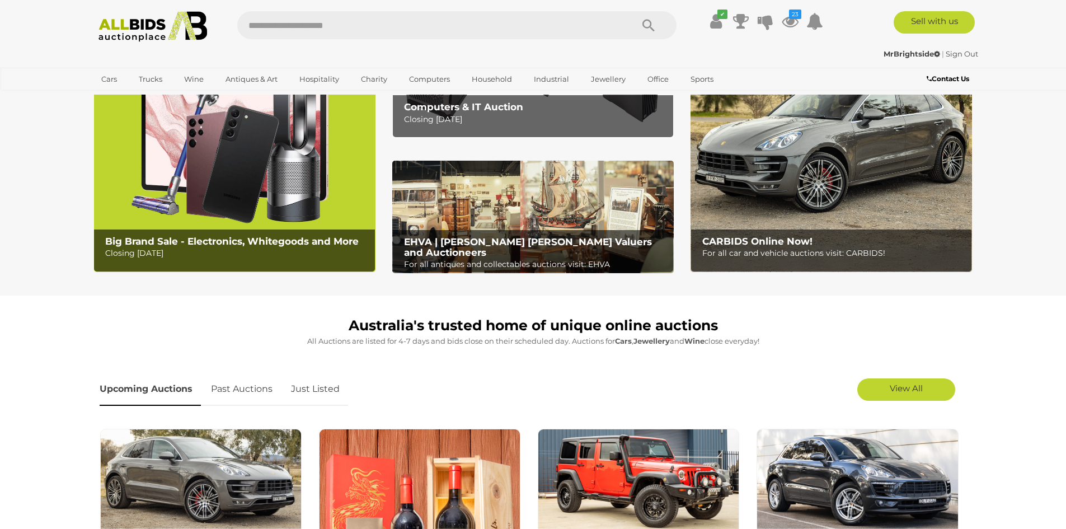
scroll to position [336, 0]
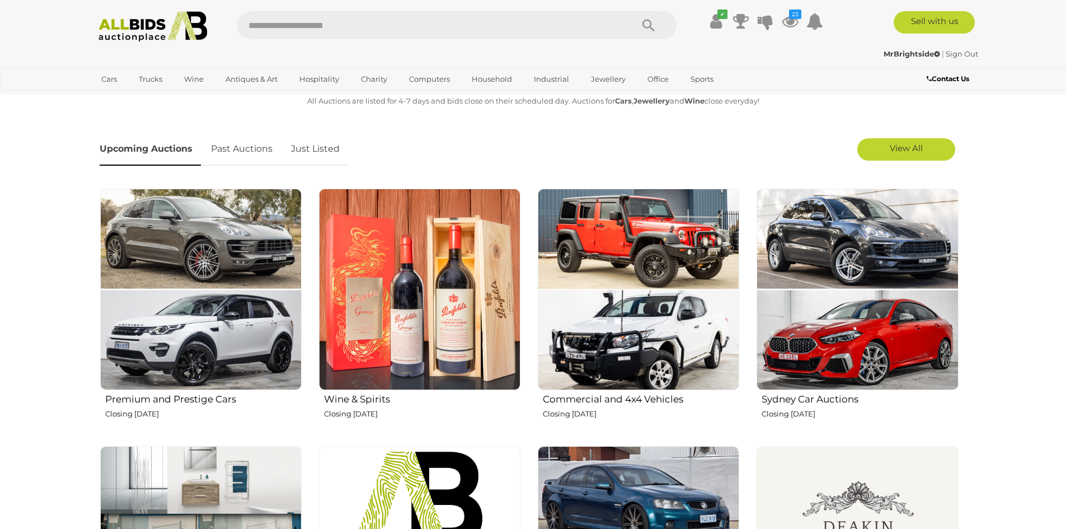
click at [319, 159] on link "Just Listed" at bounding box center [315, 149] width 65 height 33
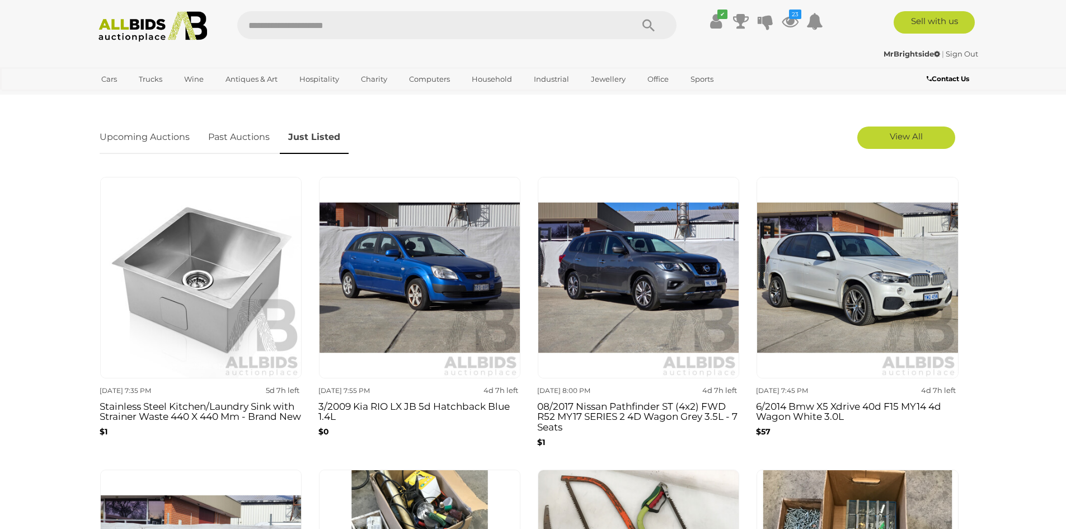
scroll to position [728, 0]
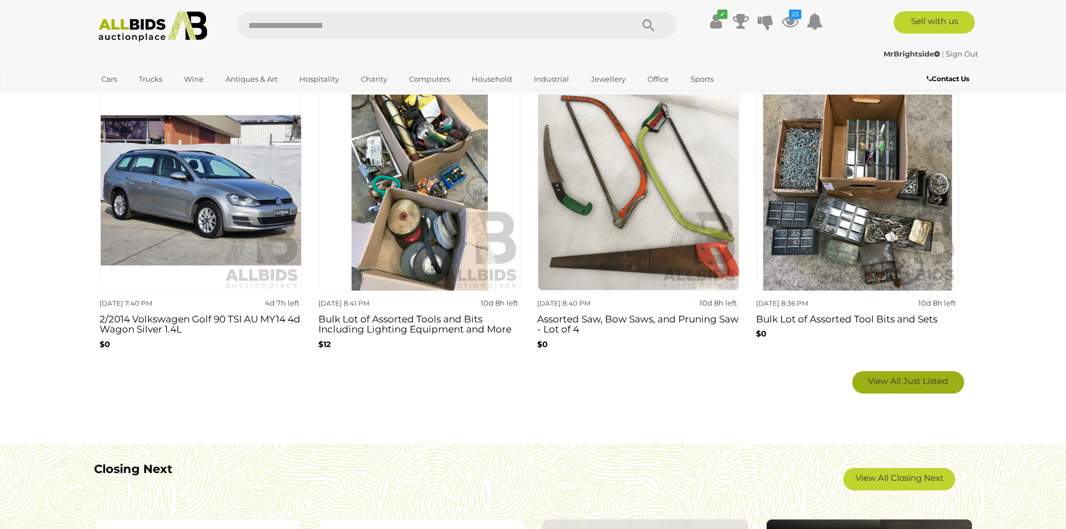
click at [926, 382] on span "View All Just Listed" at bounding box center [908, 381] width 80 height 11
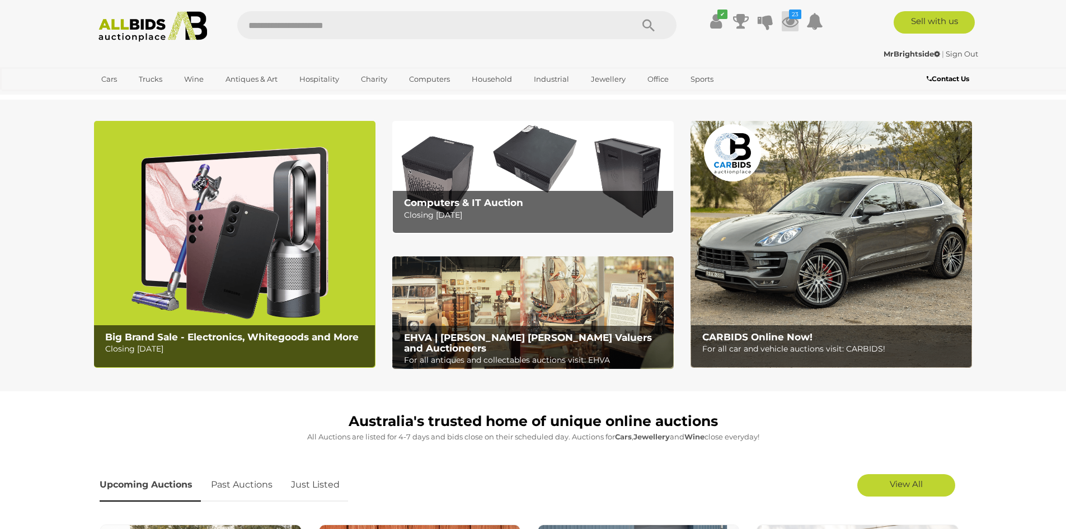
click at [787, 25] on icon at bounding box center [790, 21] width 17 height 20
